Goal: Information Seeking & Learning: Learn about a topic

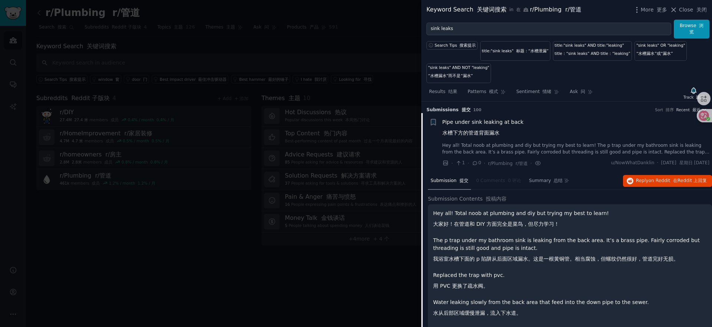
click at [438, 127] on div "Bookmark this conversation + Pipe under sink leaking at back 水槽下方的管道背面漏水 Hey al…" at bounding box center [570, 142] width 281 height 49
click at [550, 69] on div "Search Tips 搜索提示 title:"sink leaks" 标题：“水槽泄漏” title:"sink leaks" AND title:"lea…" at bounding box center [567, 61] width 291 height 45
click at [439, 147] on div "Bookmark this conversation 将此对话添加为书签 + Pipe under sink leaking at back 水槽下方的管道背…" at bounding box center [570, 142] width 281 height 49
click at [464, 125] on span "Pipe under sink leaking at back 水槽下方的管道背面漏水" at bounding box center [483, 129] width 81 height 22
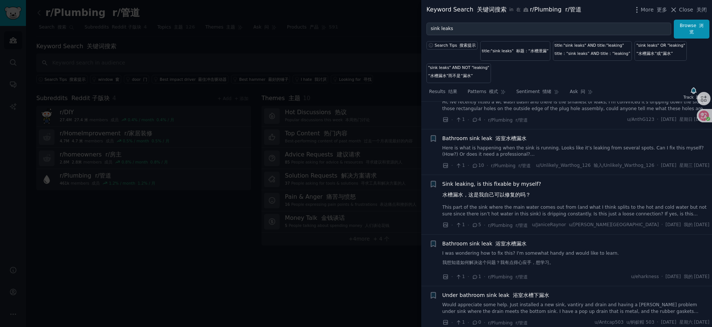
scroll to position [165, 0]
drag, startPoint x: 528, startPoint y: 250, endPoint x: 442, endPoint y: 250, distance: 86.5
click at [442, 250] on div "+ Bathroom sink leak 浴室水槽漏水 I was wondering how to fix this? I'm somewhat handy…" at bounding box center [570, 258] width 281 height 41
copy span "Bathroom sink leak 浴室水槽漏水"
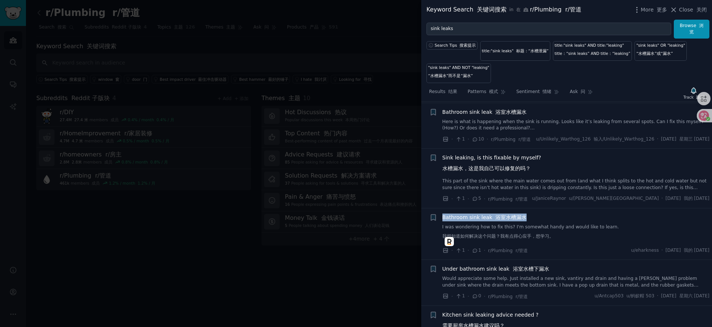
scroll to position [191, 0]
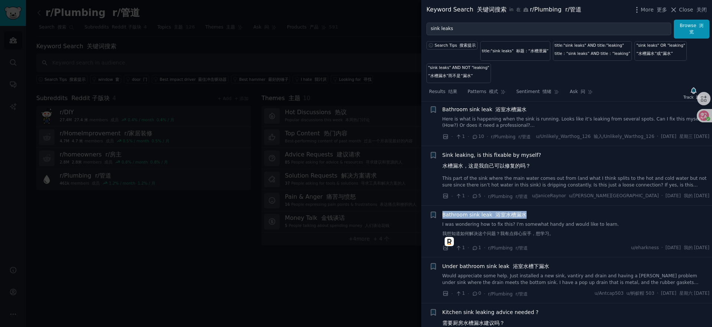
click at [557, 286] on link "Would appreciate some help. Just installed a new sink, vantiry and drain and ha…" at bounding box center [577, 279] width 268 height 13
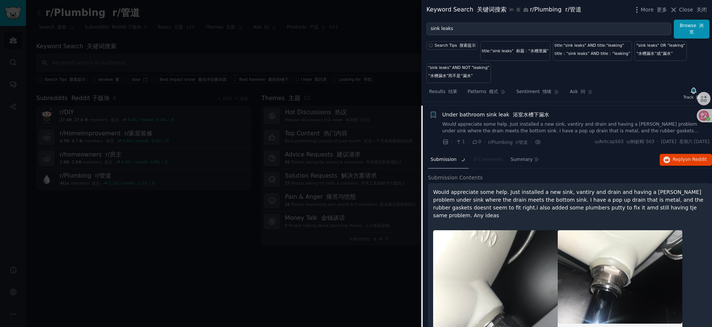
scroll to position [354, 0]
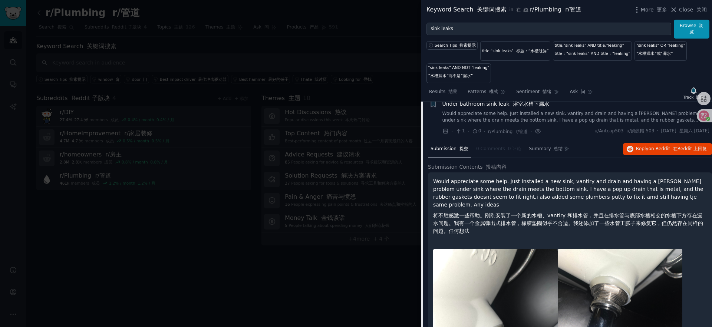
click at [448, 121] on link "Would appreciate some help. Just installed a new sink, vantiry and drain and ha…" at bounding box center [577, 117] width 268 height 13
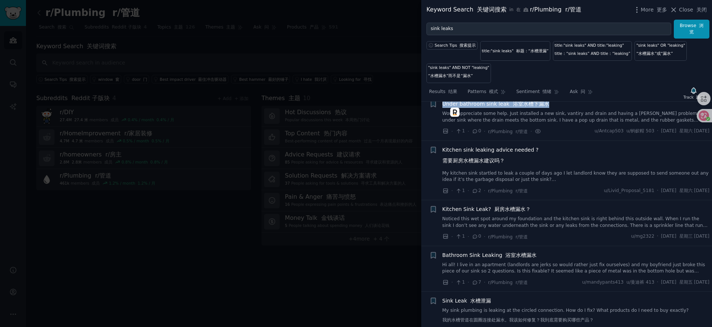
drag, startPoint x: 549, startPoint y: 111, endPoint x: 443, endPoint y: 110, distance: 105.8
click at [443, 108] on div "Under bathroom sink leak 浴室水槽下漏水" at bounding box center [577, 104] width 268 height 8
copy span "Under bathroom sink leak 浴室水槽下漏水"
